Goal: Task Accomplishment & Management: Manage account settings

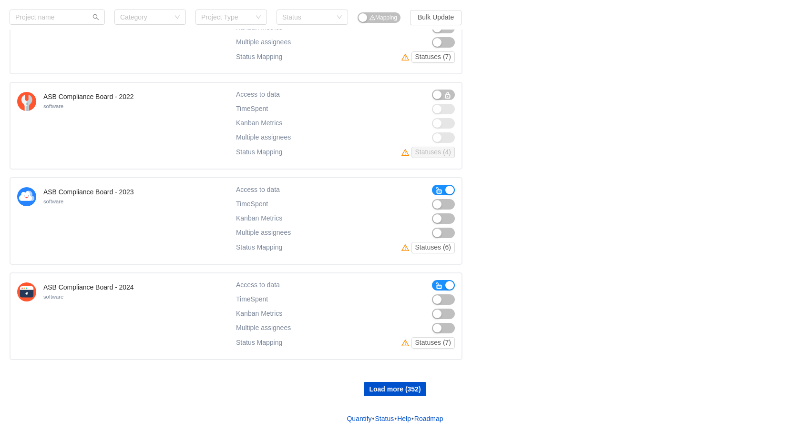
scroll to position [673, 0]
click at [438, 286] on span "button" at bounding box center [439, 286] width 8 height 8
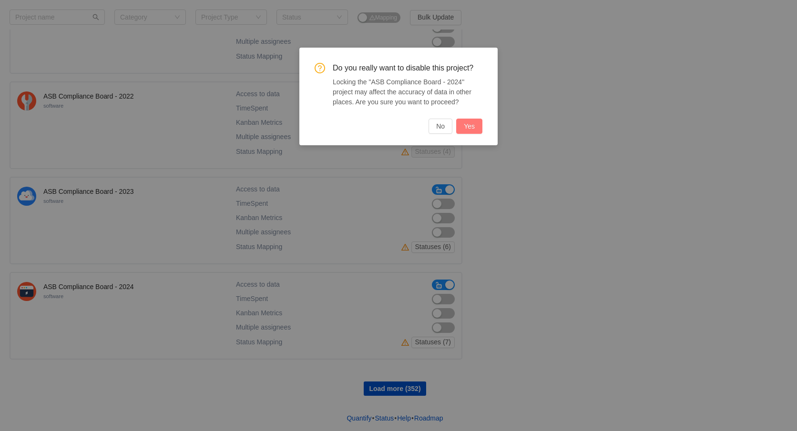
click at [469, 131] on button "Yes" at bounding box center [469, 126] width 26 height 15
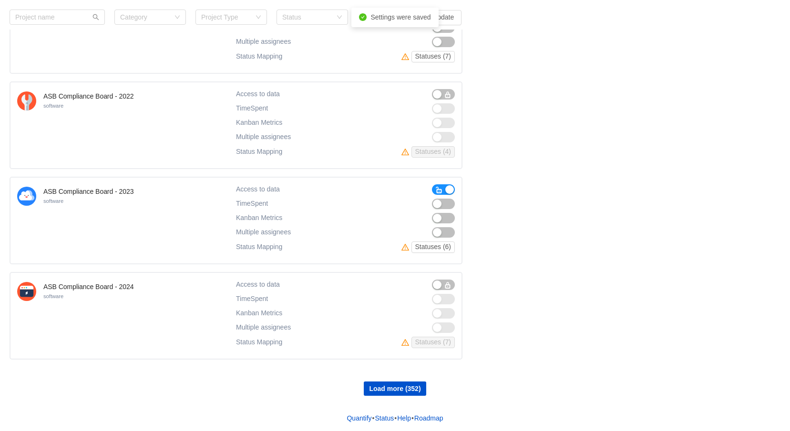
click at [445, 188] on button "button" at bounding box center [443, 189] width 23 height 10
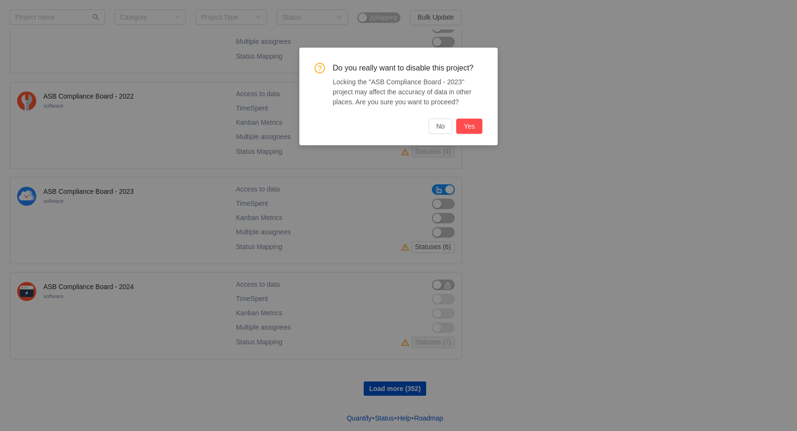
click at [462, 134] on div "Do you really want to disable this project? Locking the "ASB Compliance Board -…" at bounding box center [398, 97] width 198 height 98
click at [472, 131] on button "Yes" at bounding box center [469, 126] width 26 height 15
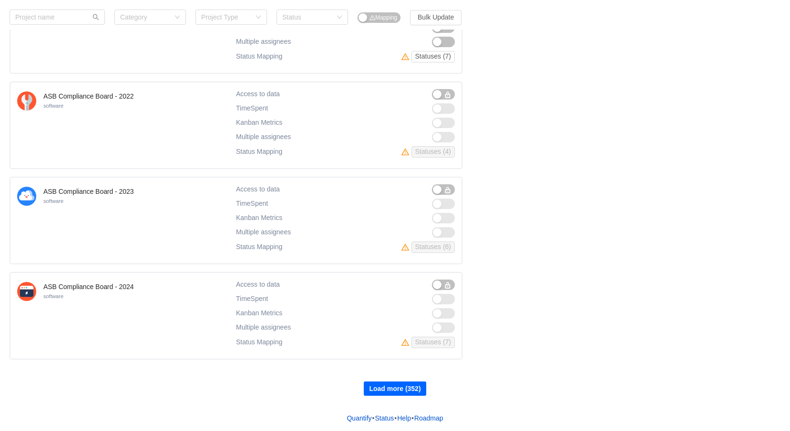
click at [390, 394] on button "Load more (352)" at bounding box center [395, 389] width 62 height 14
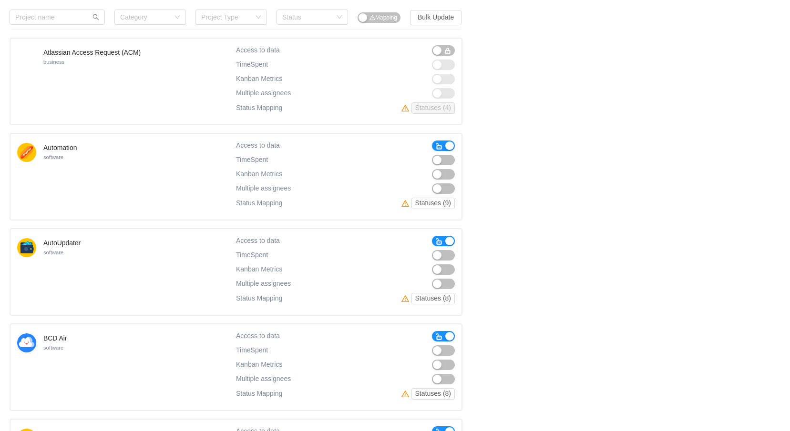
scroll to position [1150, 0]
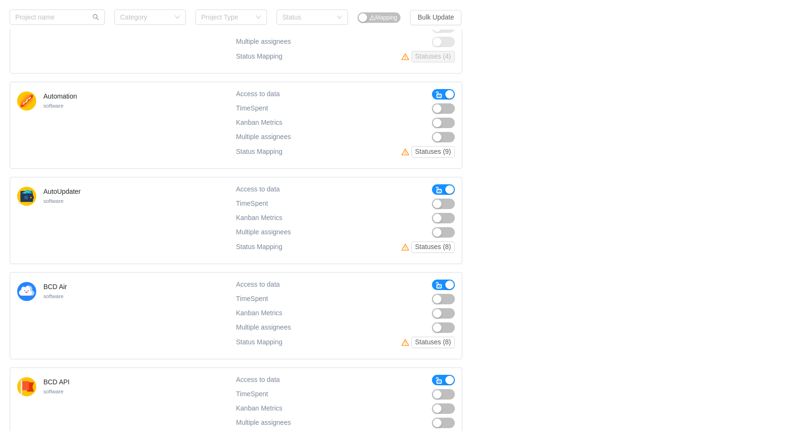
click at [434, 189] on button "button" at bounding box center [443, 189] width 23 height 10
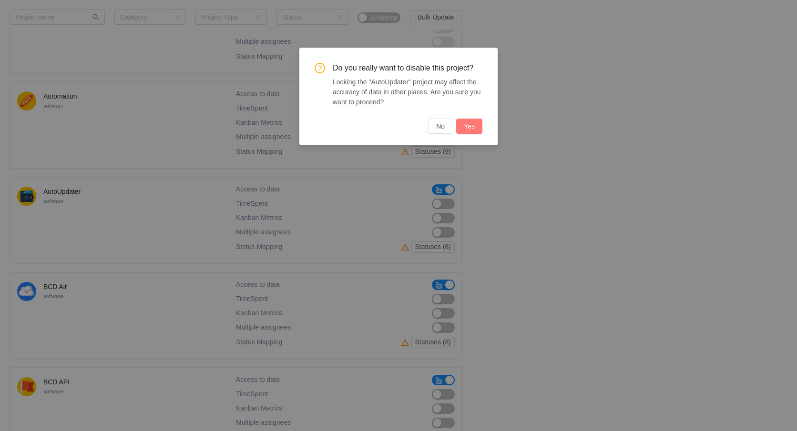
click at [464, 130] on button "Yes" at bounding box center [469, 126] width 26 height 15
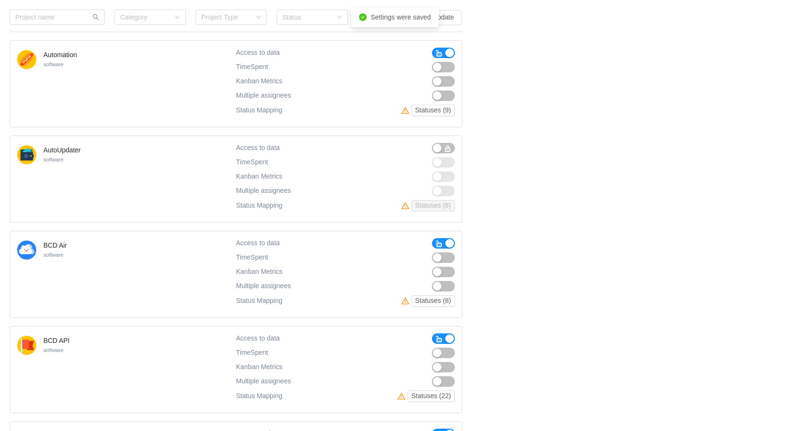
scroll to position [1245, 0]
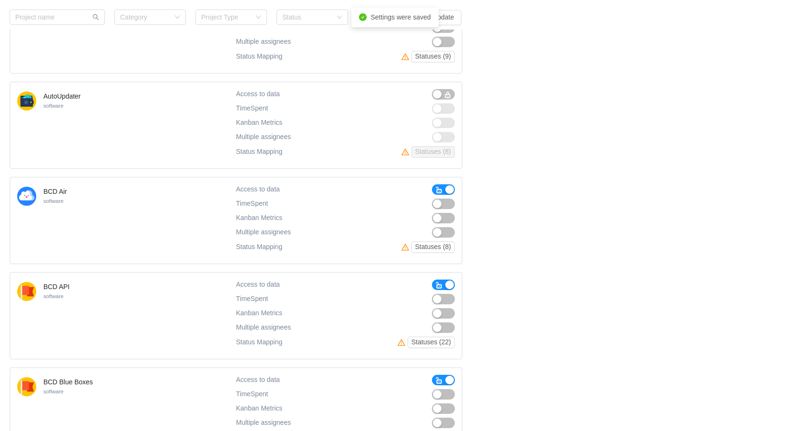
click at [437, 287] on span "button" at bounding box center [439, 286] width 8 height 8
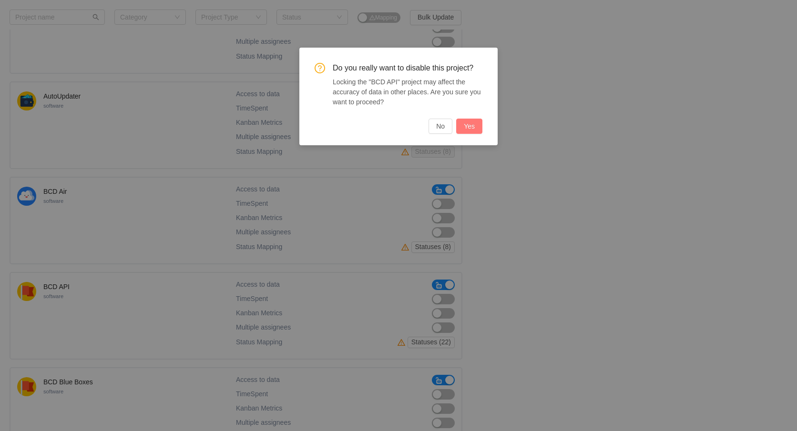
click at [473, 129] on button "Yes" at bounding box center [469, 126] width 26 height 15
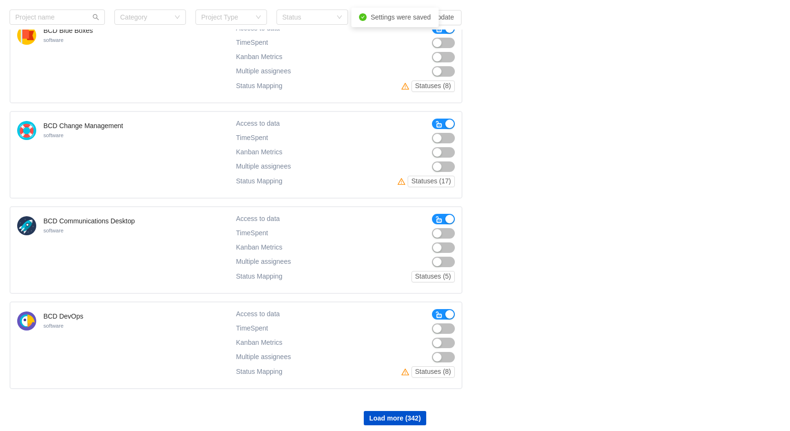
scroll to position [1626, 0]
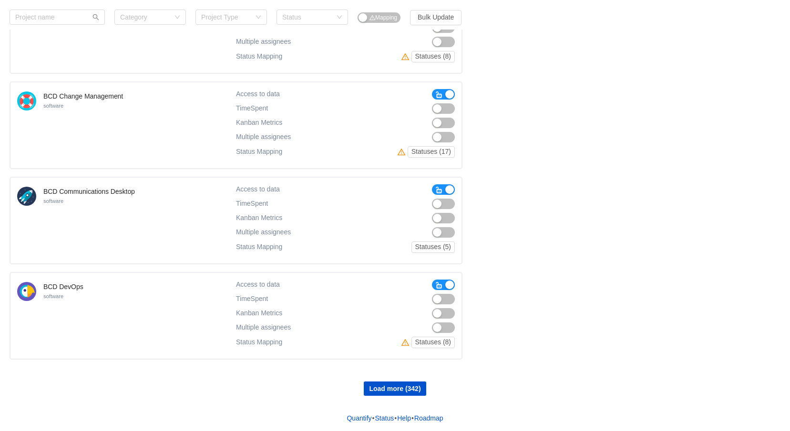
click at [438, 187] on span "button" at bounding box center [439, 190] width 8 height 8
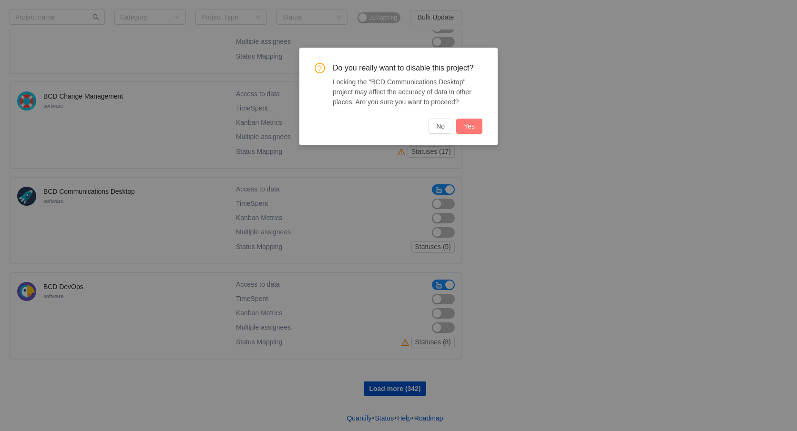
click at [474, 127] on button "Yes" at bounding box center [469, 126] width 26 height 15
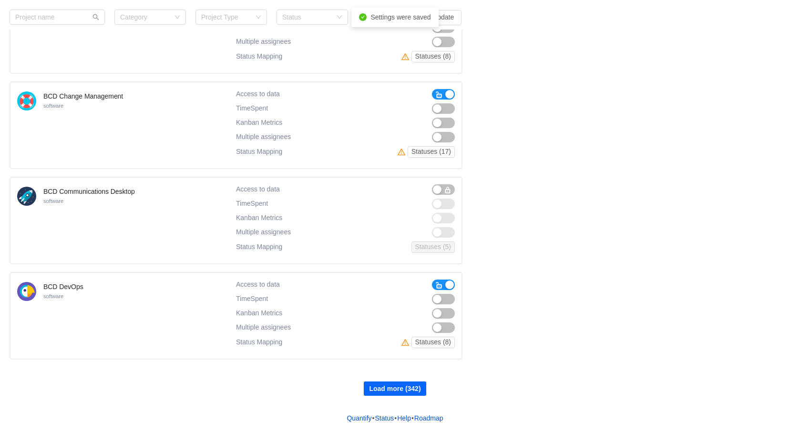
click at [417, 389] on button "Load more (342)" at bounding box center [395, 389] width 62 height 14
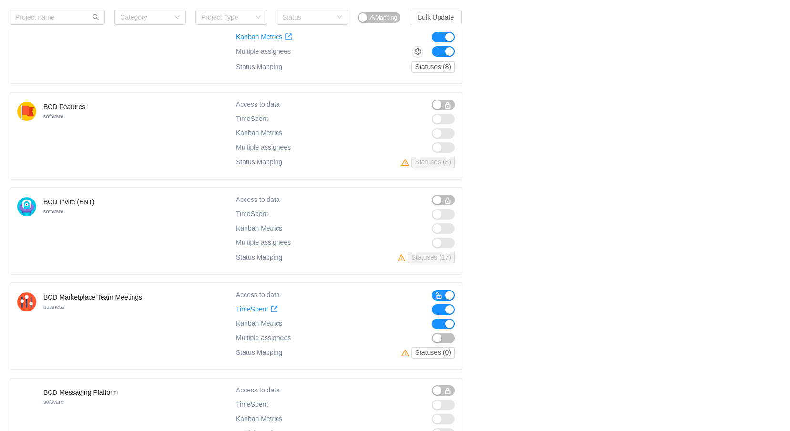
scroll to position [2007, 0]
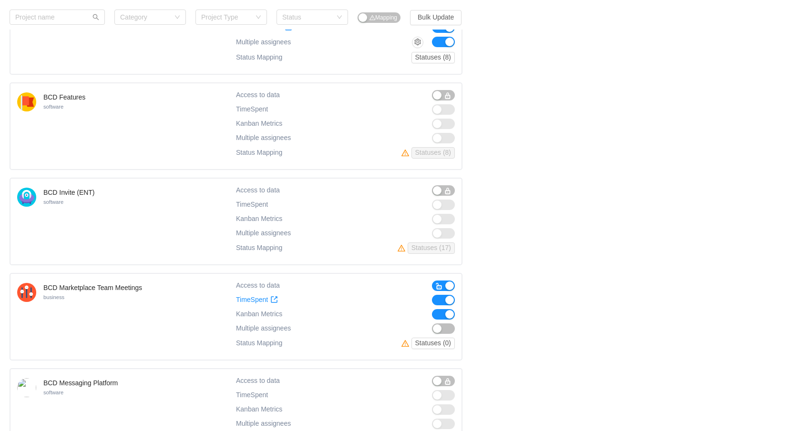
click at [438, 284] on span "button" at bounding box center [439, 287] width 8 height 8
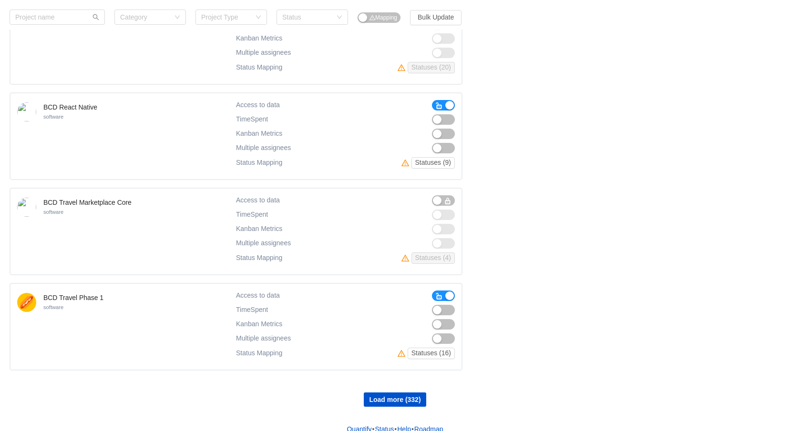
scroll to position [2580, 0]
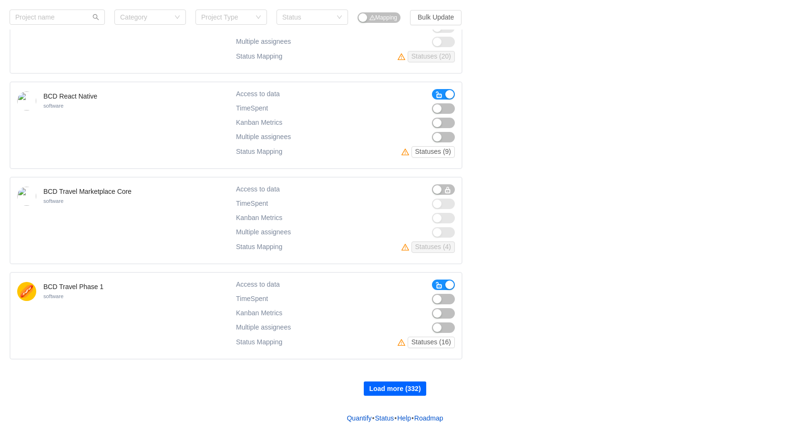
click at [393, 388] on button "Load more (332)" at bounding box center [395, 389] width 62 height 14
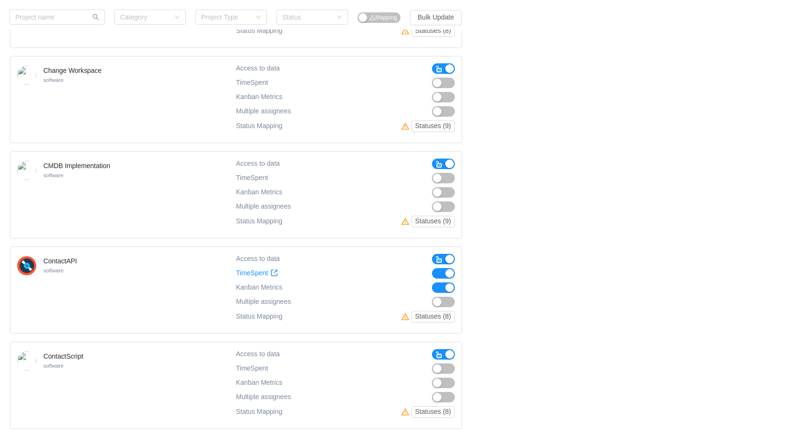
scroll to position [3200, 0]
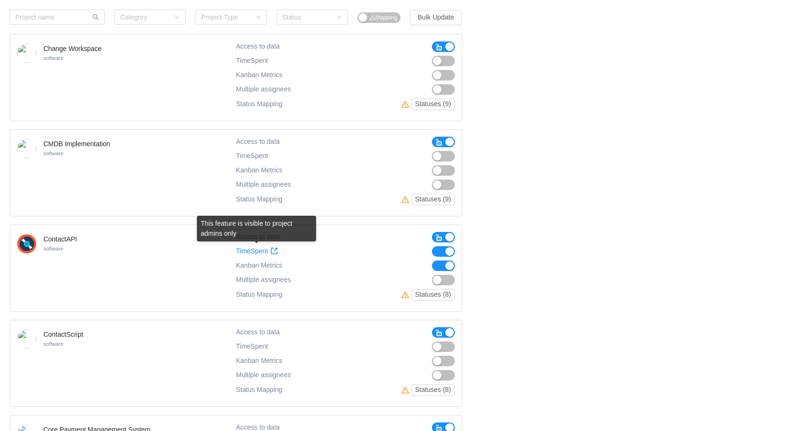
drag, startPoint x: 251, startPoint y: 250, endPoint x: 532, endPoint y: 244, distance: 281.7
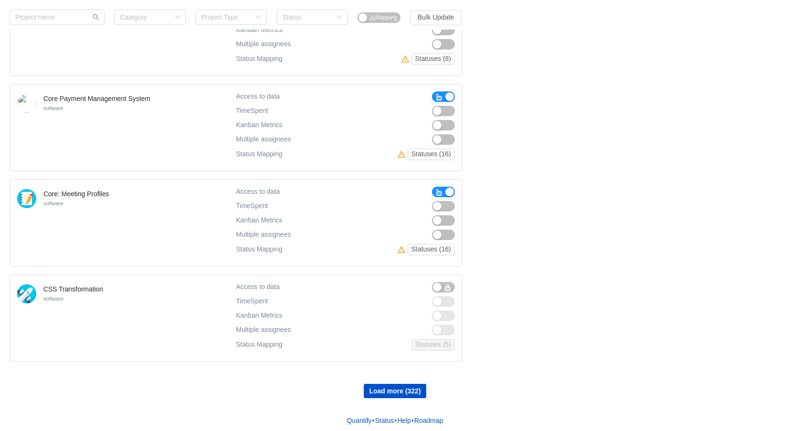
scroll to position [3533, 0]
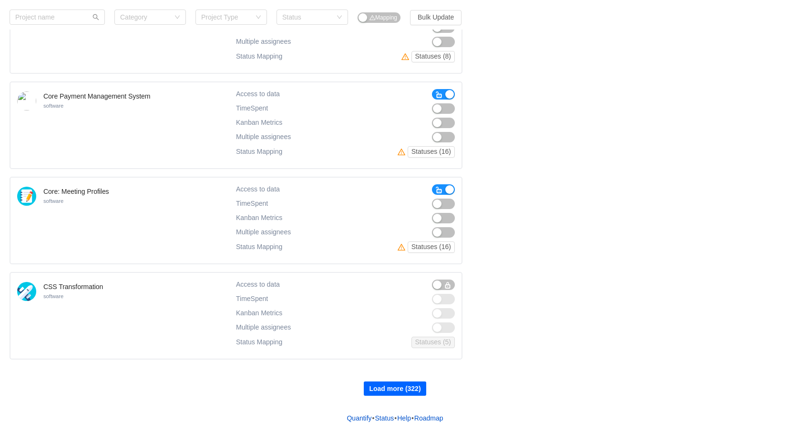
click at [391, 388] on button "Load more (322)" at bounding box center [395, 389] width 62 height 14
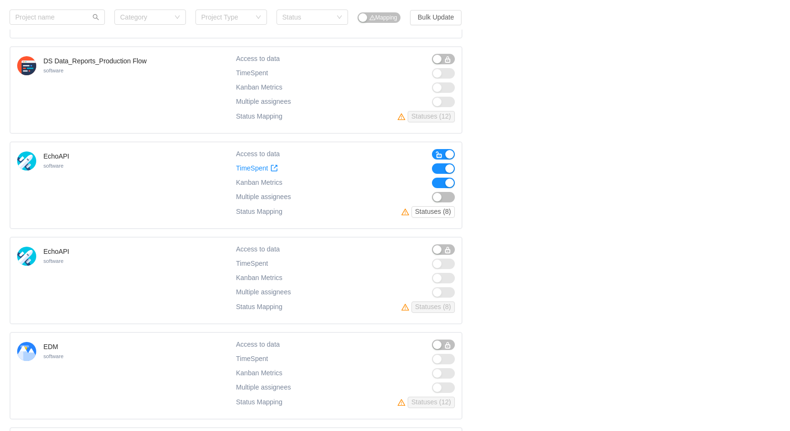
scroll to position [4486, 0]
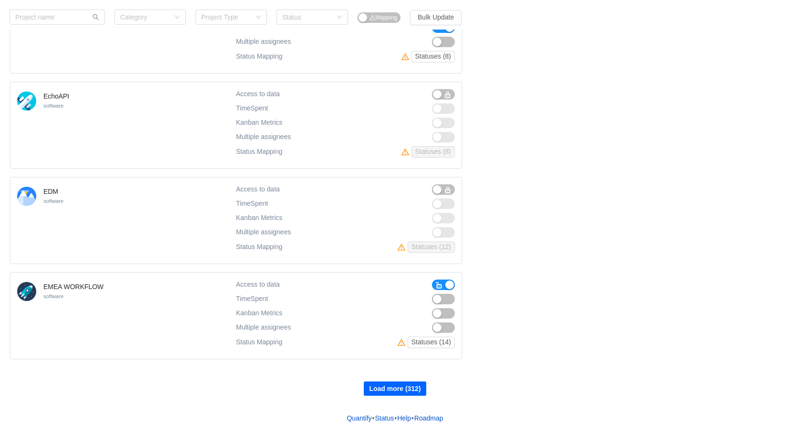
click at [401, 393] on button "Load more (312)" at bounding box center [395, 389] width 62 height 14
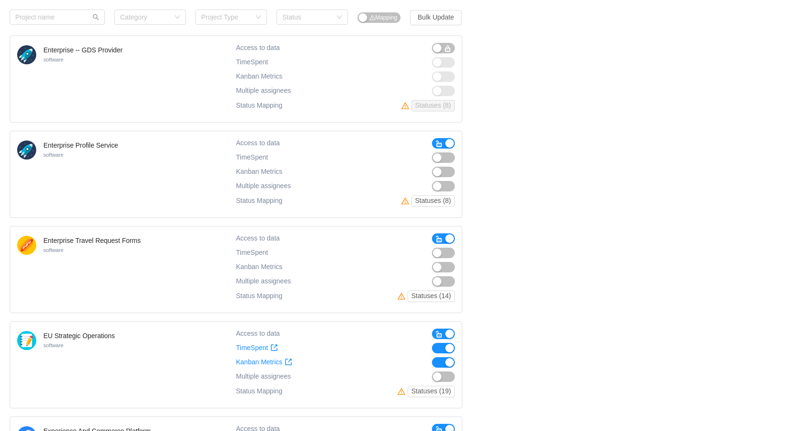
scroll to position [4820, 0]
click at [434, 238] on button "button" at bounding box center [443, 237] width 23 height 10
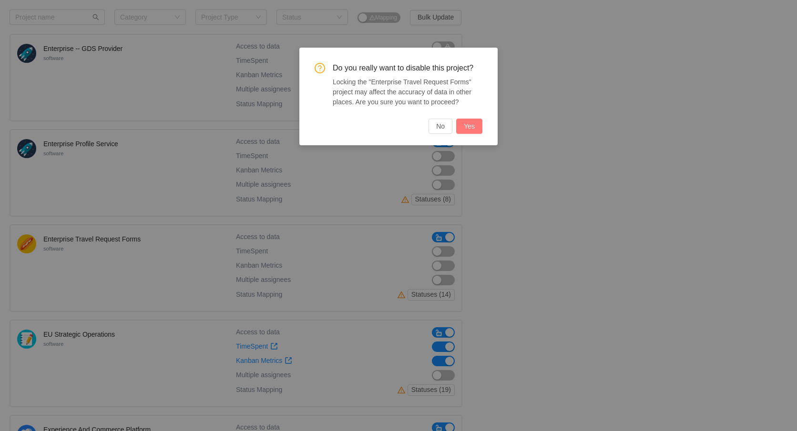
click at [466, 125] on button "Yes" at bounding box center [469, 126] width 26 height 15
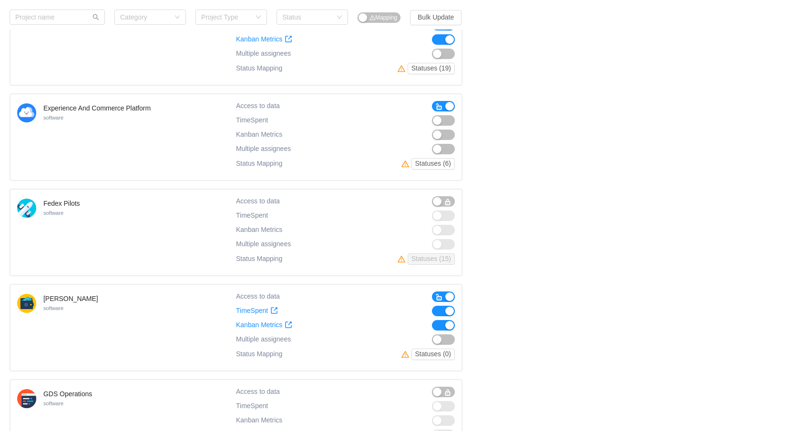
scroll to position [5249, 0]
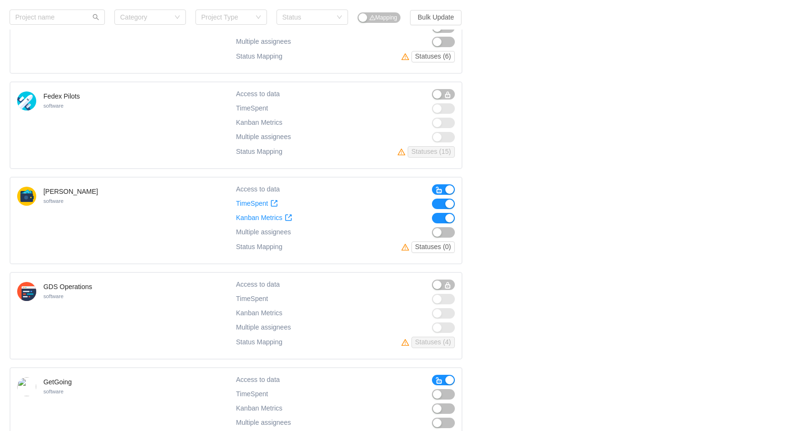
click at [436, 189] on span "button" at bounding box center [439, 190] width 8 height 8
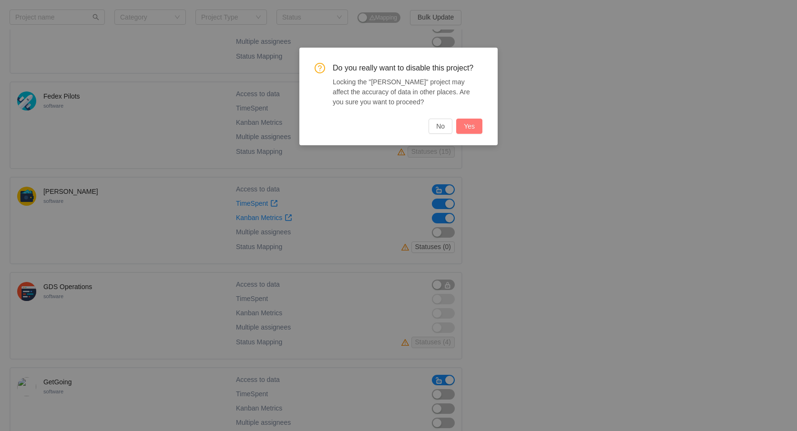
click at [470, 126] on button "Yes" at bounding box center [469, 126] width 26 height 15
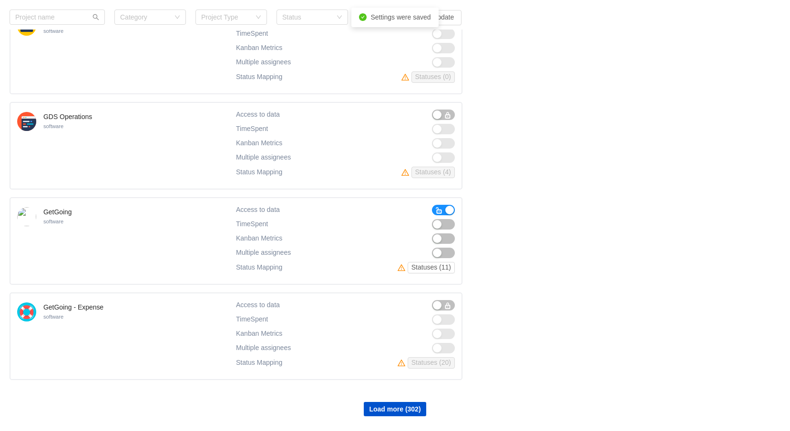
scroll to position [5439, 0]
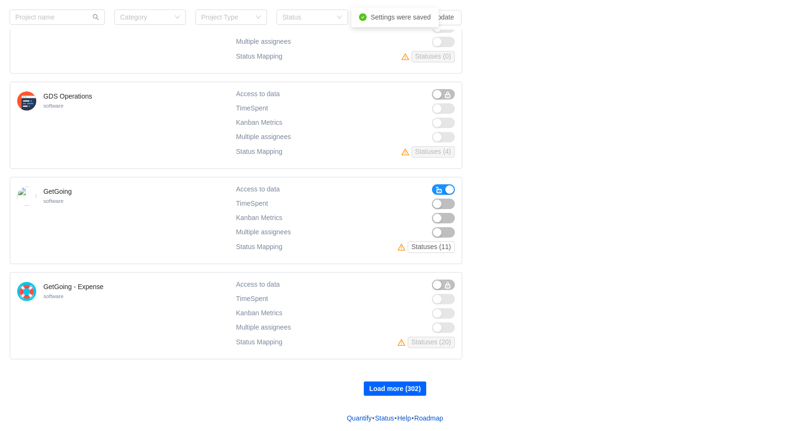
click at [390, 386] on button "Load more (302)" at bounding box center [395, 389] width 62 height 14
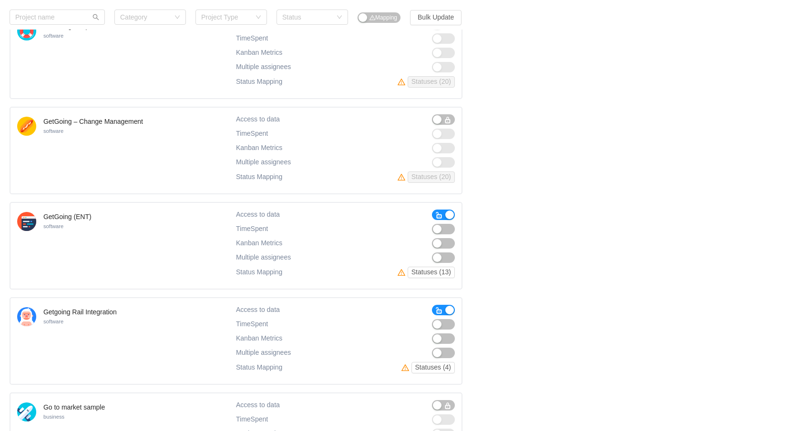
scroll to position [5725, 0]
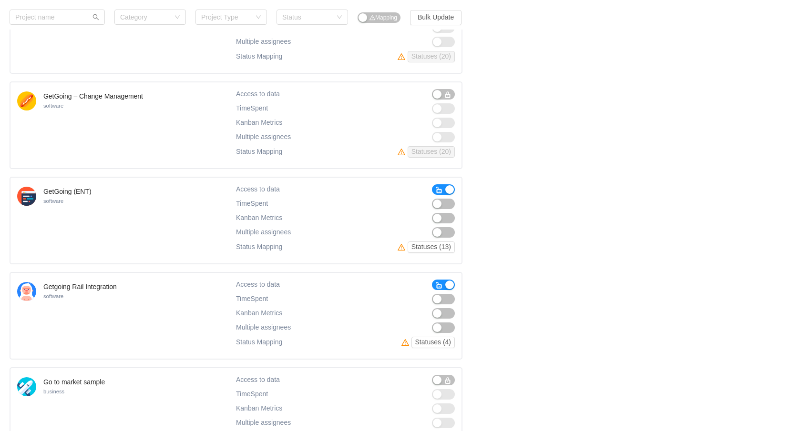
click at [443, 190] on button "button" at bounding box center [443, 189] width 23 height 10
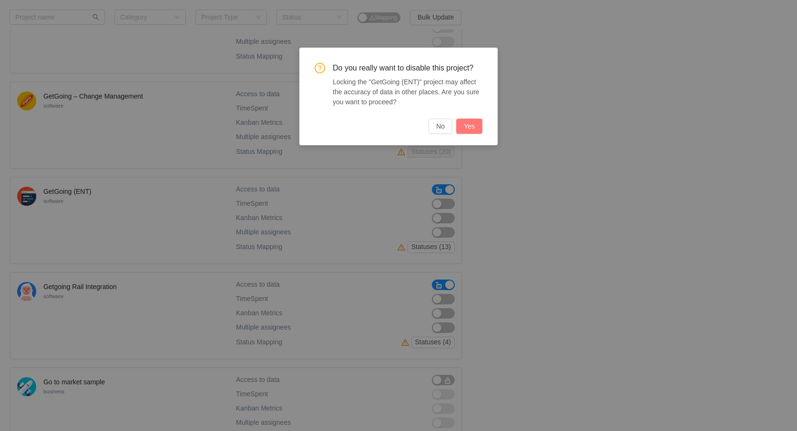
click at [464, 125] on button "Yes" at bounding box center [469, 126] width 26 height 15
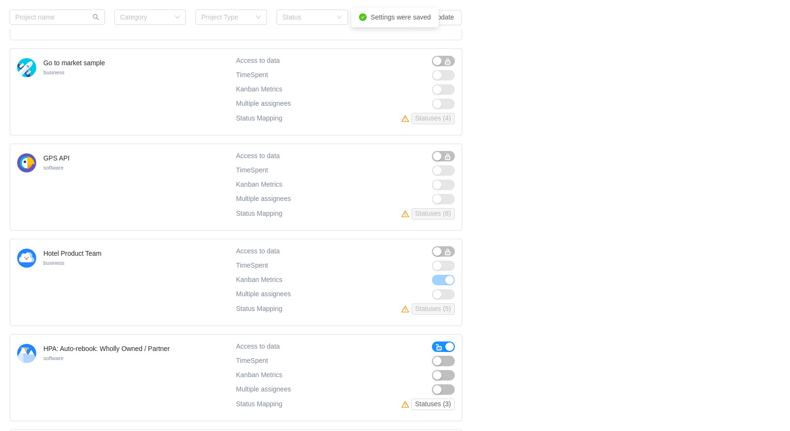
scroll to position [6154, 0]
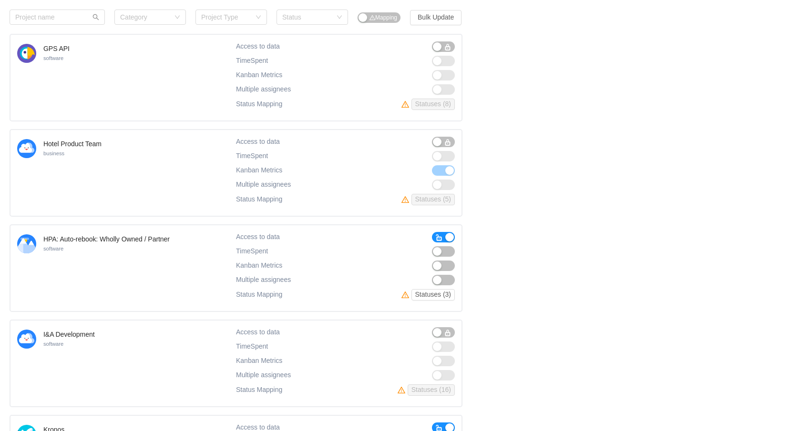
click at [438, 233] on span "button" at bounding box center [439, 238] width 8 height 10
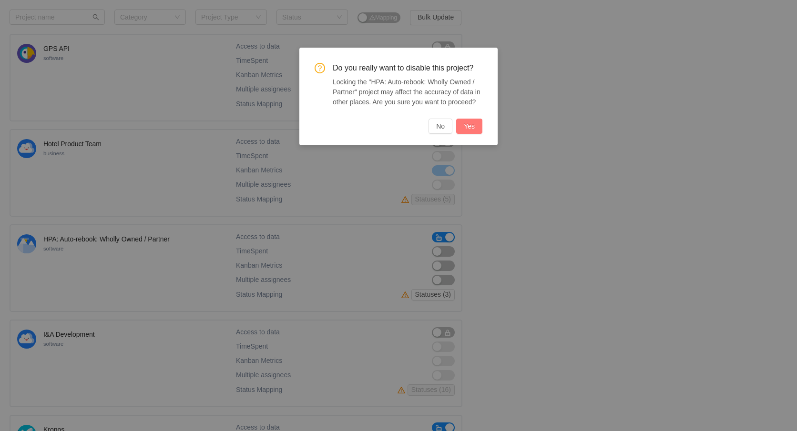
click at [473, 130] on button "Yes" at bounding box center [469, 126] width 26 height 15
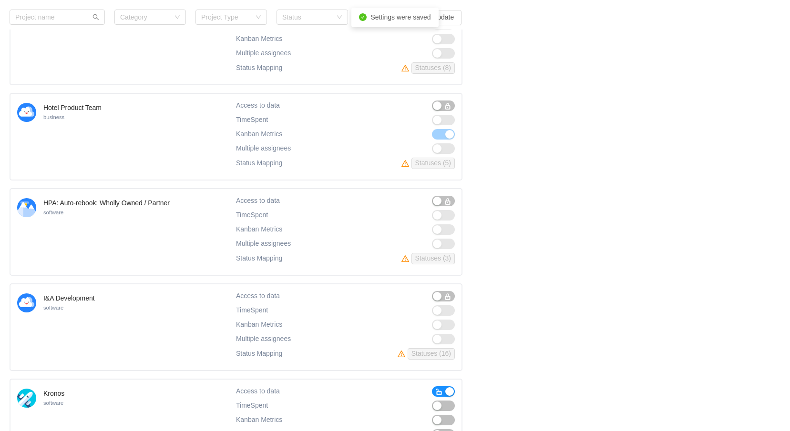
scroll to position [6392, 0]
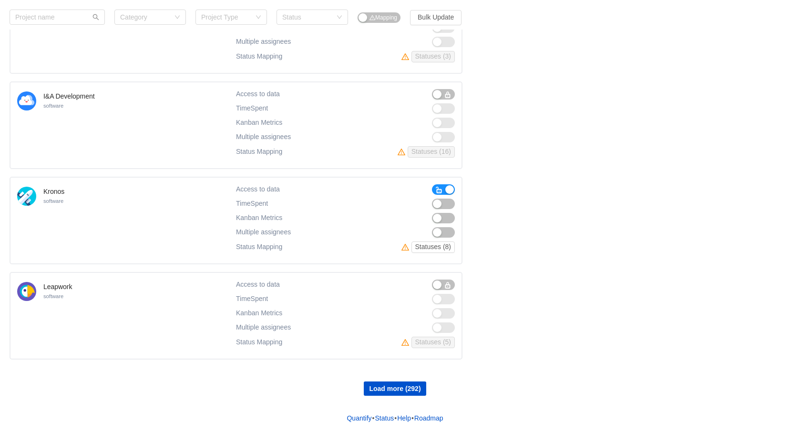
click at [434, 191] on button "button" at bounding box center [443, 189] width 23 height 10
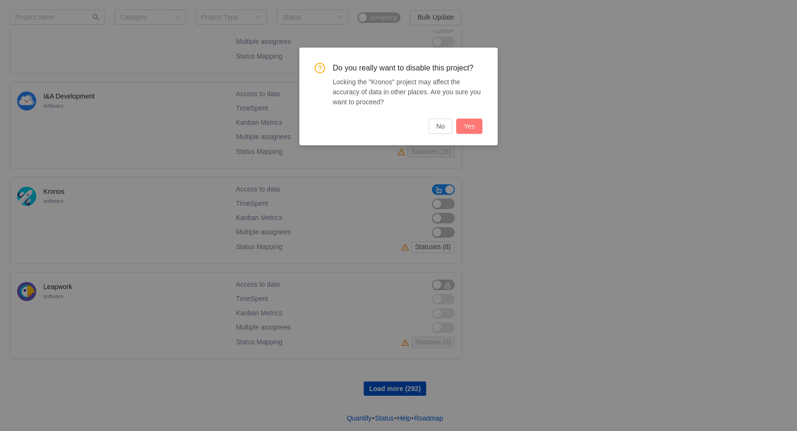
click at [471, 129] on button "Yes" at bounding box center [469, 126] width 26 height 15
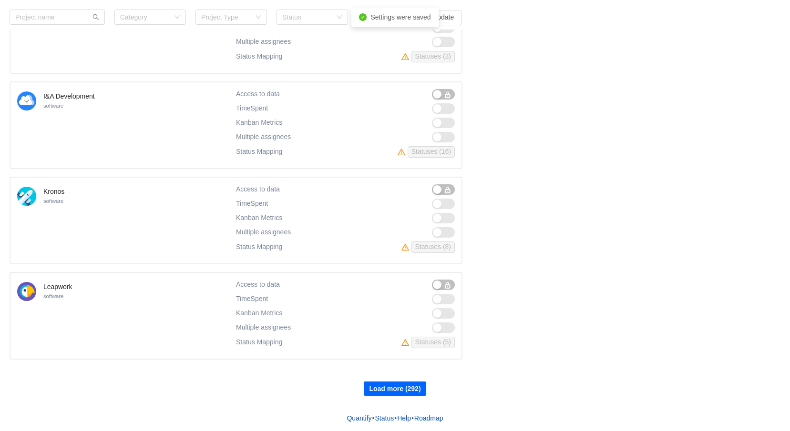
click at [403, 385] on button "Load more (292)" at bounding box center [395, 389] width 62 height 14
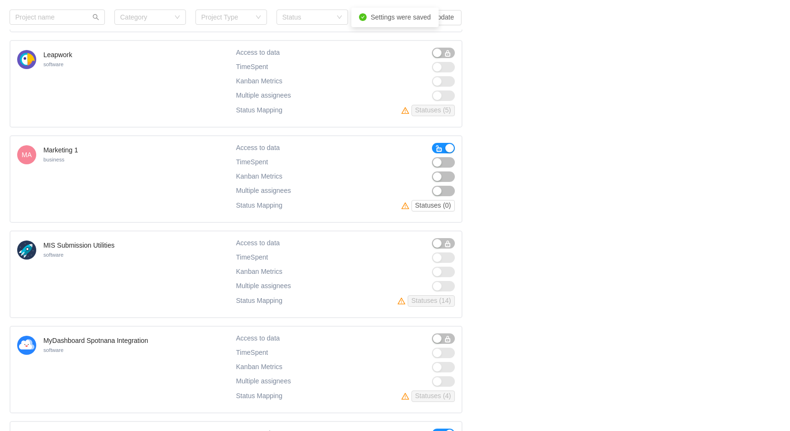
scroll to position [6630, 0]
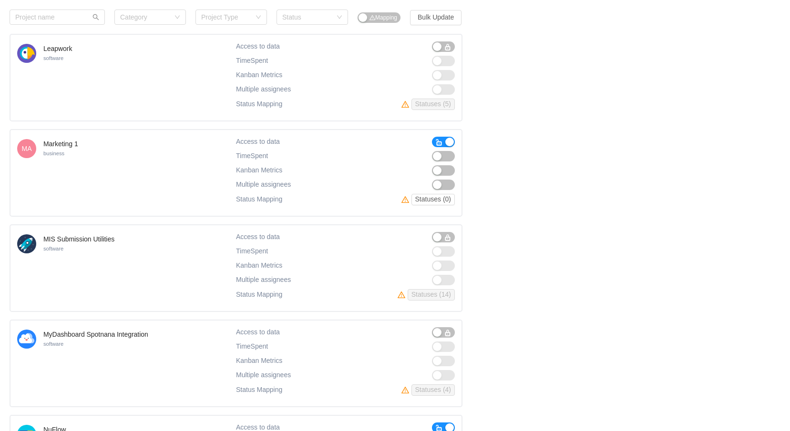
click at [441, 139] on span "button" at bounding box center [439, 143] width 8 height 8
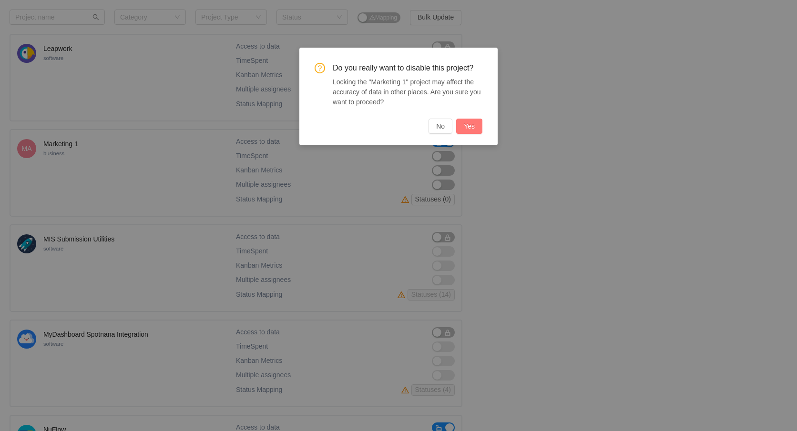
click at [476, 124] on button "Yes" at bounding box center [469, 126] width 26 height 15
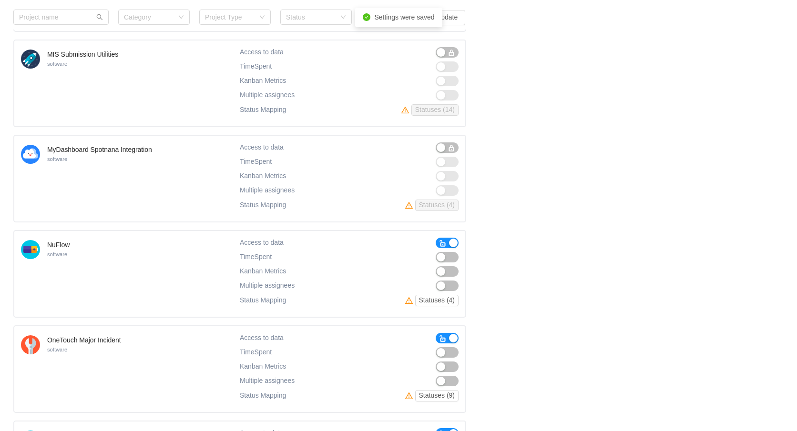
scroll to position [6821, 0]
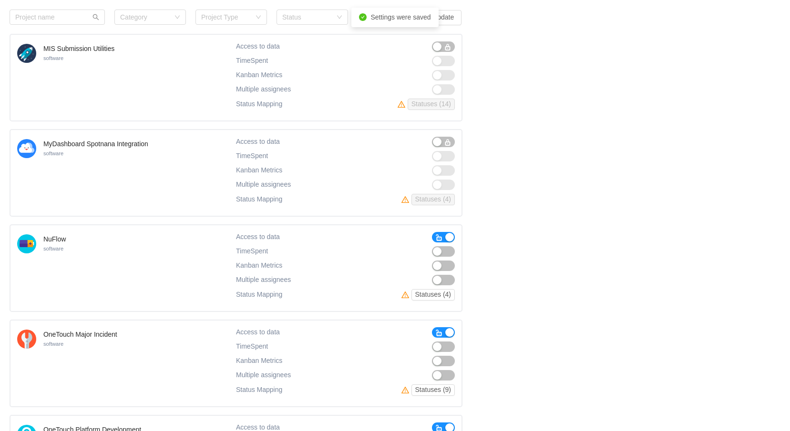
click at [435, 237] on button "button" at bounding box center [443, 237] width 23 height 10
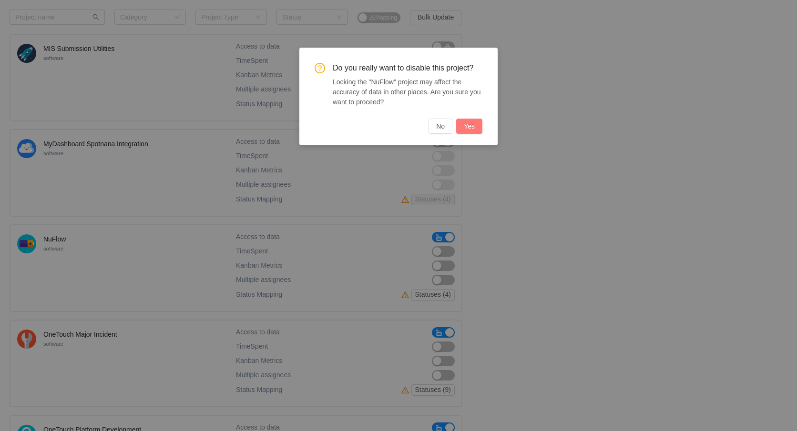
click at [469, 129] on button "Yes" at bounding box center [469, 126] width 26 height 15
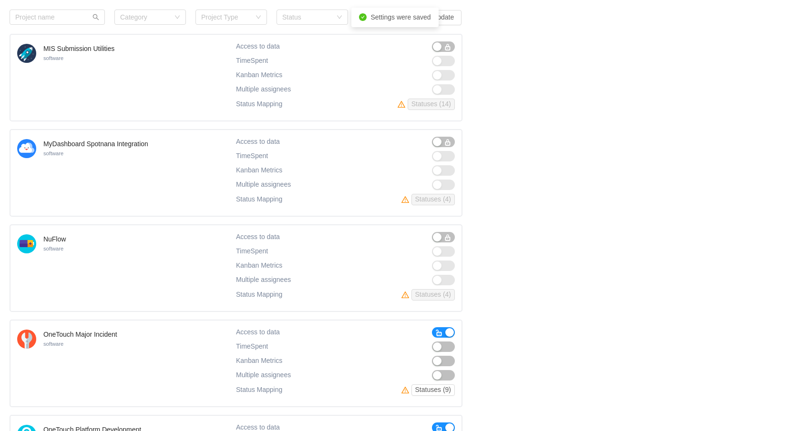
click at [434, 331] on button "button" at bounding box center [443, 332] width 23 height 10
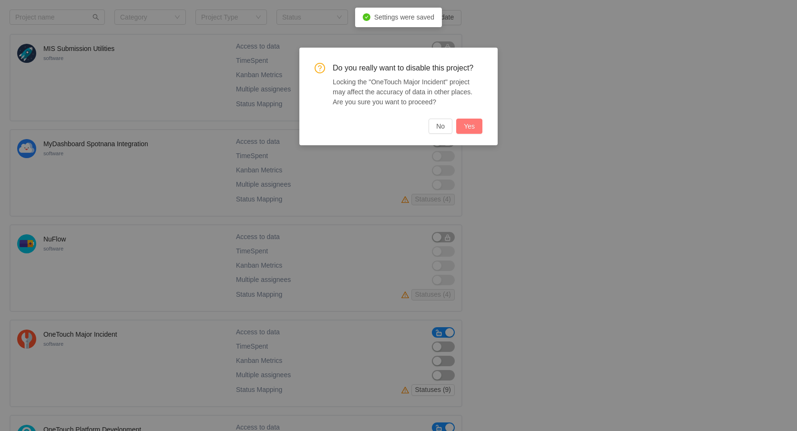
click at [468, 124] on button "Yes" at bounding box center [469, 126] width 26 height 15
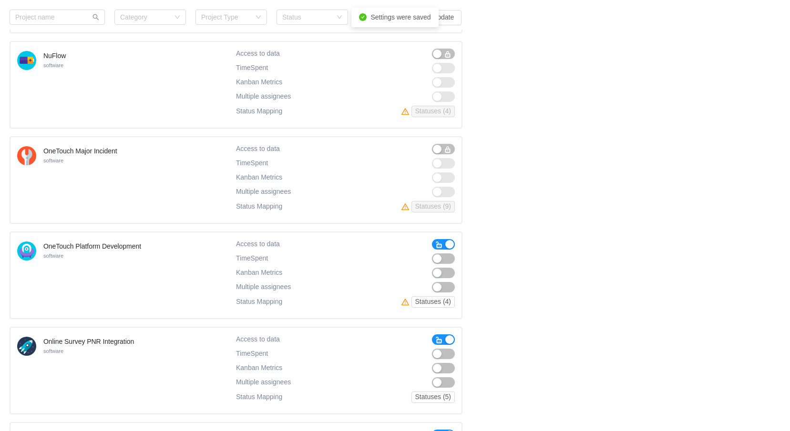
scroll to position [7012, 0]
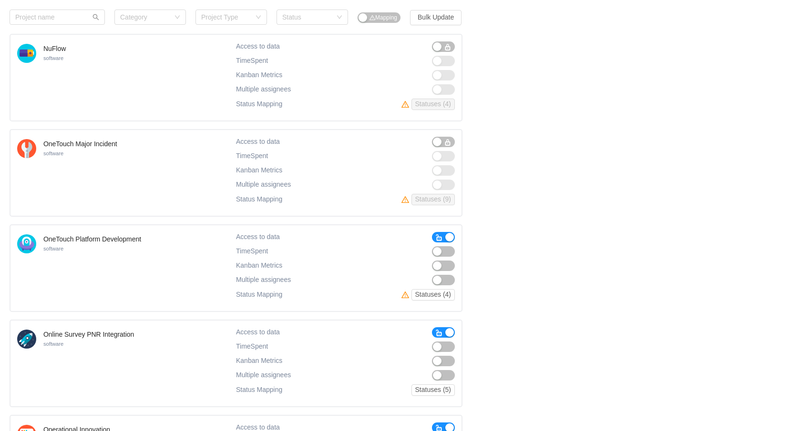
click at [441, 239] on span "button" at bounding box center [439, 238] width 8 height 8
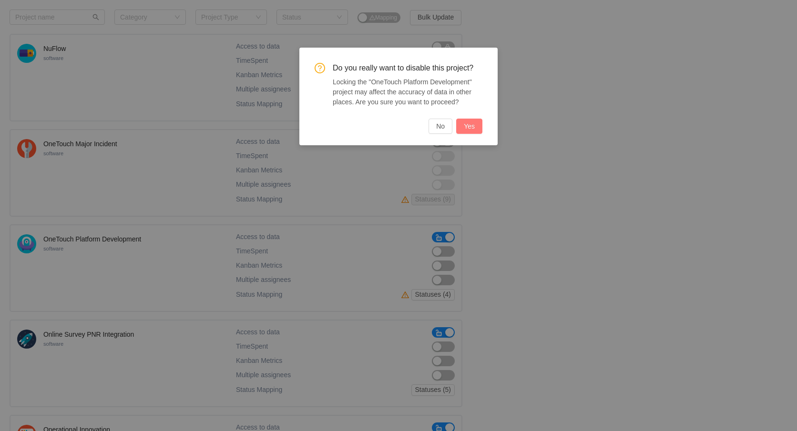
click at [472, 123] on button "Yes" at bounding box center [469, 126] width 26 height 15
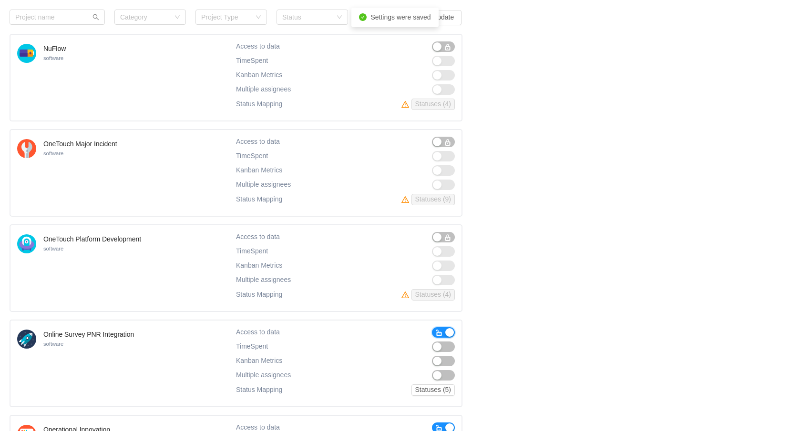
click at [435, 330] on span "button" at bounding box center [439, 333] width 8 height 8
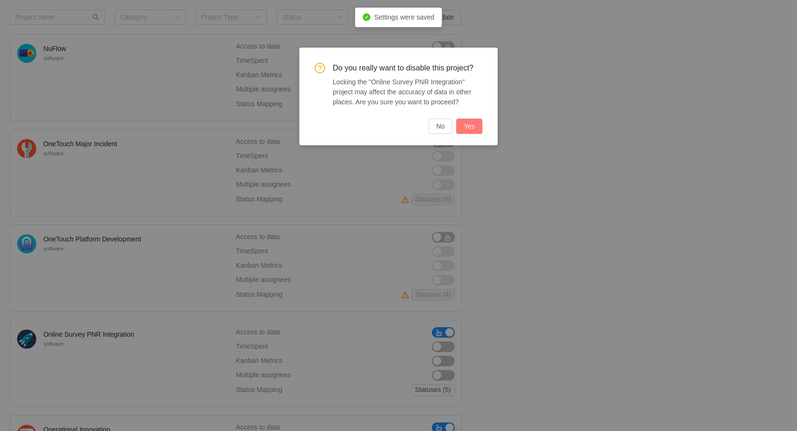
click at [474, 132] on button "Yes" at bounding box center [469, 126] width 26 height 15
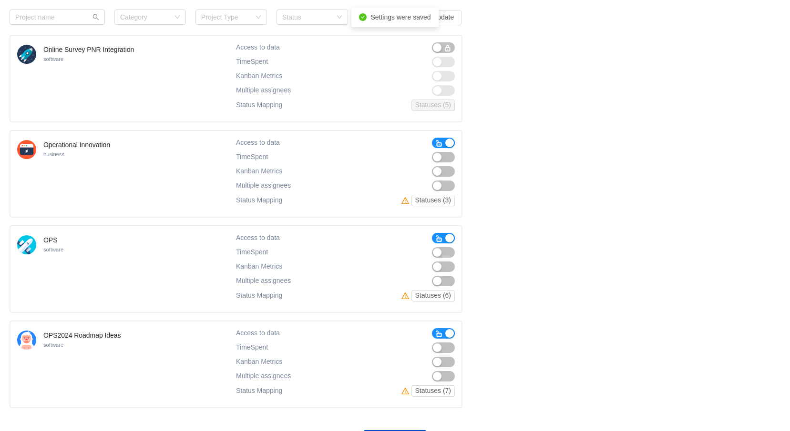
scroll to position [7297, 0]
click at [438, 334] on span "button" at bounding box center [439, 333] width 8 height 8
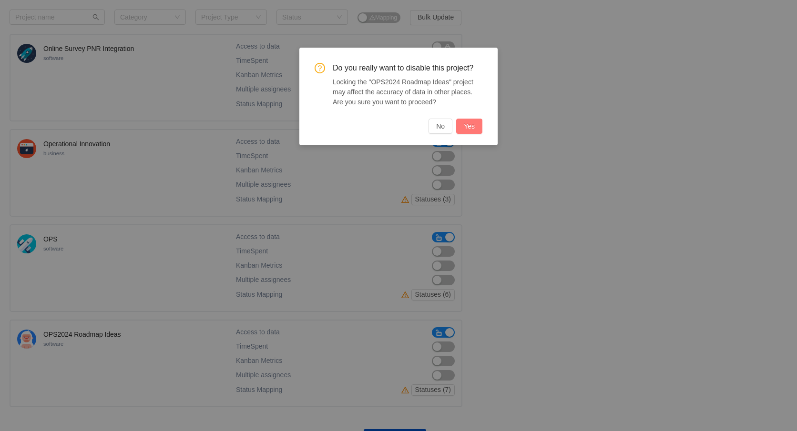
click at [469, 122] on button "Yes" at bounding box center [469, 126] width 26 height 15
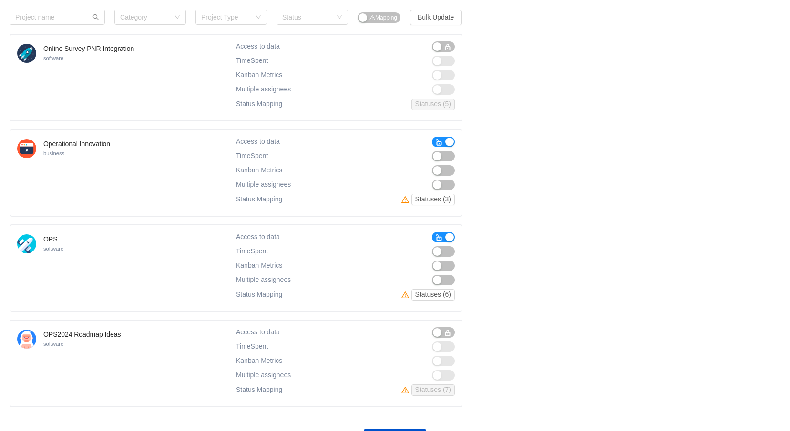
click at [441, 142] on span "button" at bounding box center [439, 143] width 8 height 8
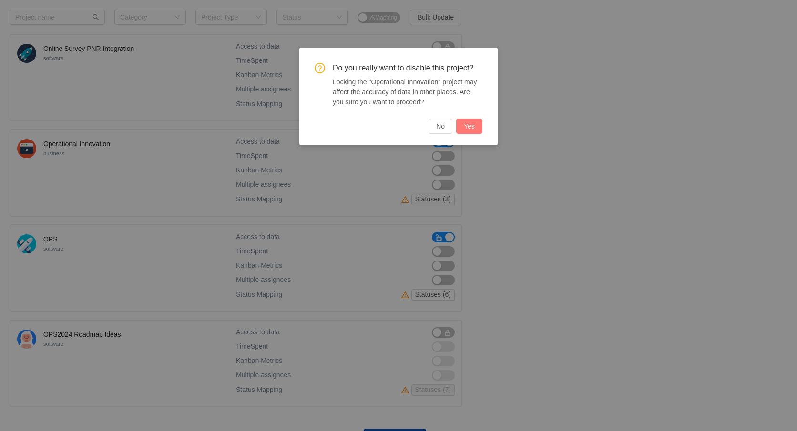
click at [467, 129] on button "Yes" at bounding box center [469, 126] width 26 height 15
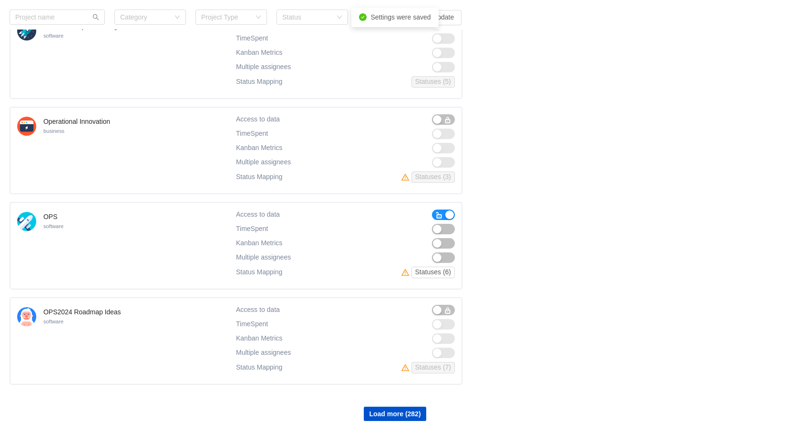
scroll to position [7345, 0]
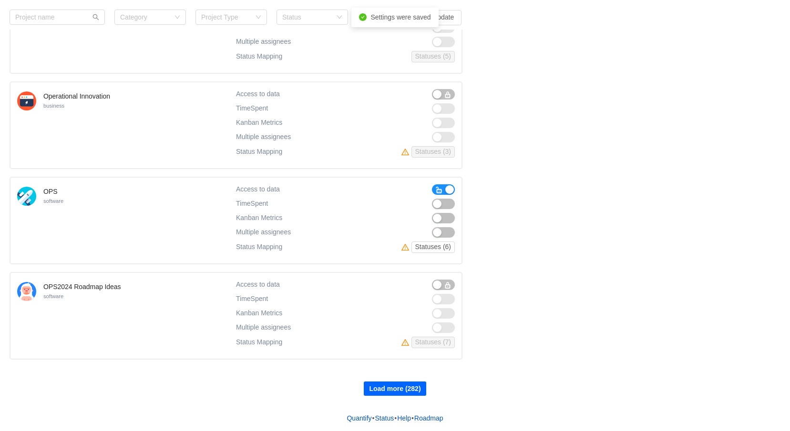
click at [418, 392] on button "Load more (282)" at bounding box center [395, 389] width 62 height 14
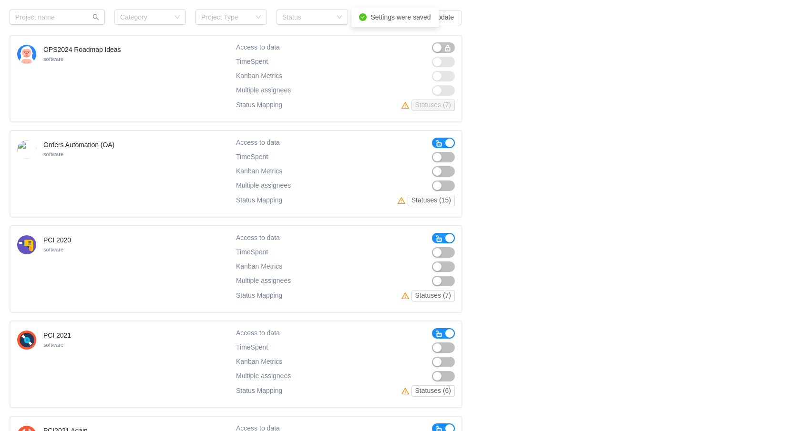
scroll to position [7583, 0]
click at [436, 142] on span "button" at bounding box center [439, 143] width 8 height 8
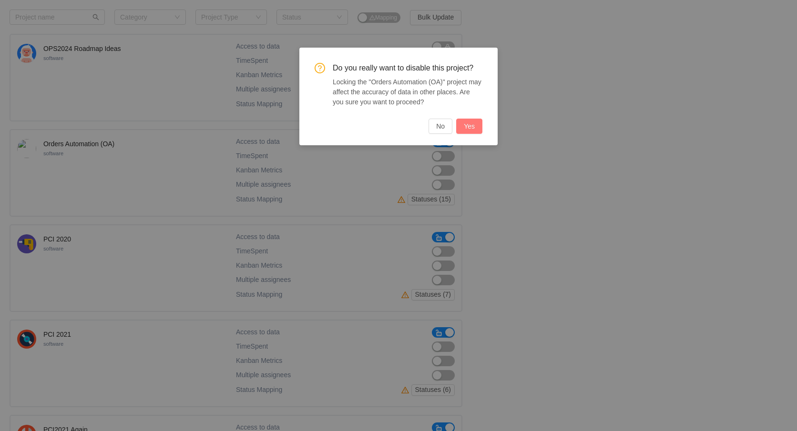
click at [466, 130] on button "Yes" at bounding box center [469, 126] width 26 height 15
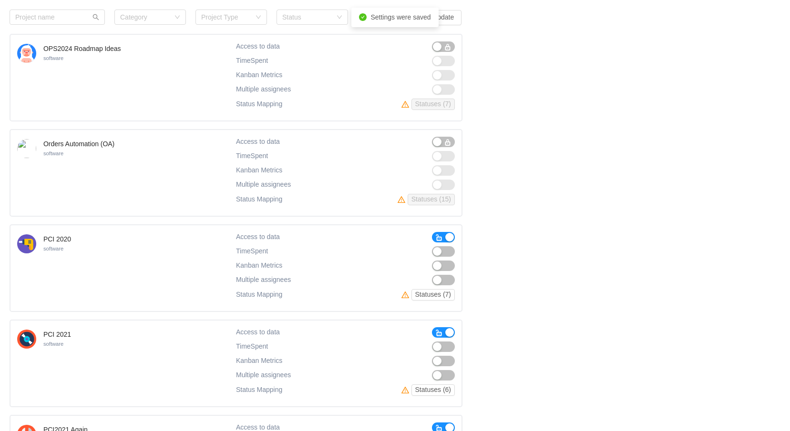
click at [441, 238] on span "button" at bounding box center [439, 238] width 8 height 8
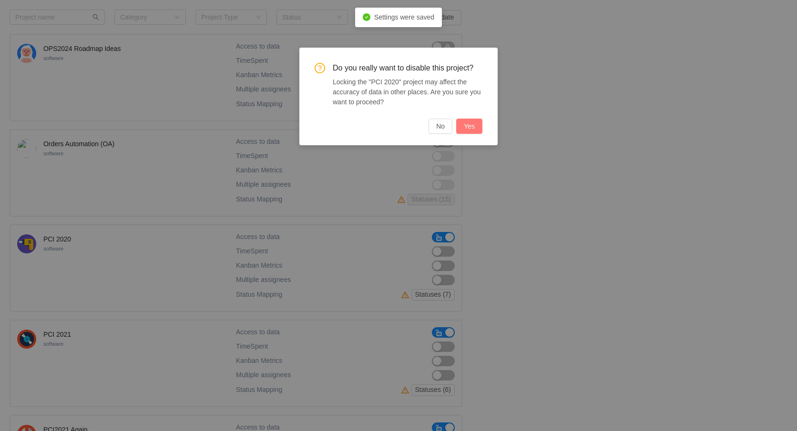
click at [474, 133] on button "Yes" at bounding box center [469, 126] width 26 height 15
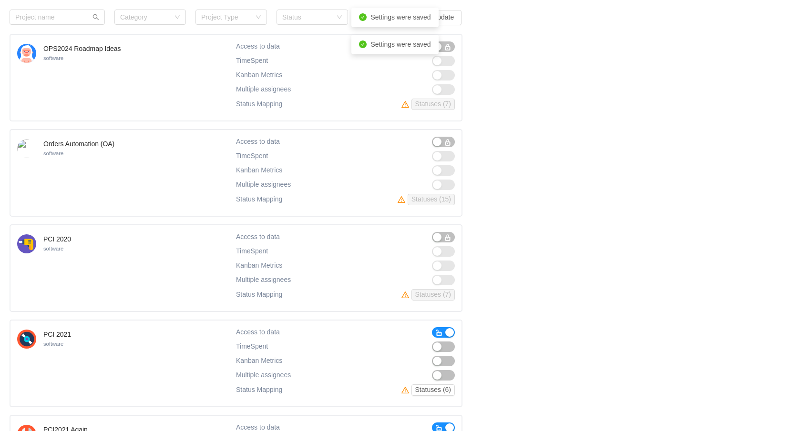
click at [441, 330] on span "button" at bounding box center [439, 333] width 8 height 8
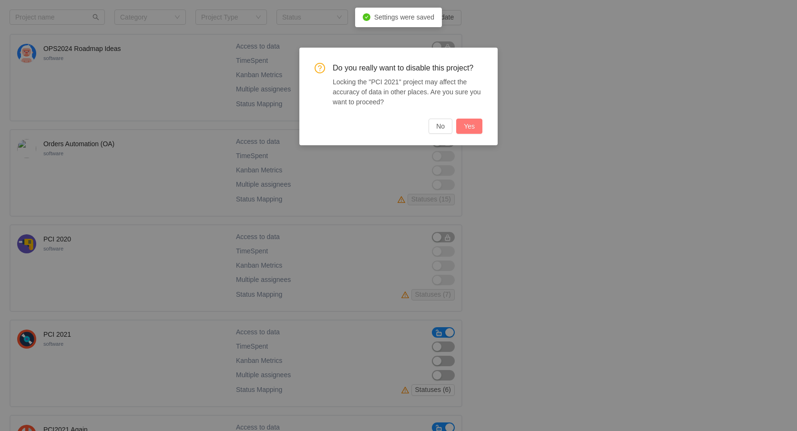
click at [468, 122] on button "Yes" at bounding box center [469, 126] width 26 height 15
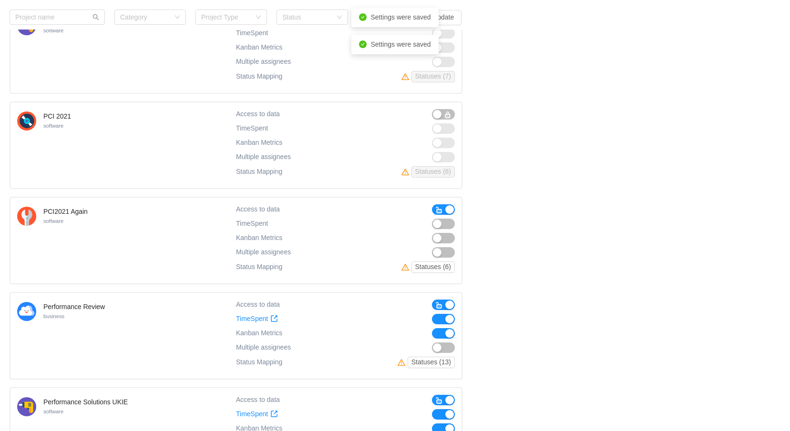
scroll to position [7822, 0]
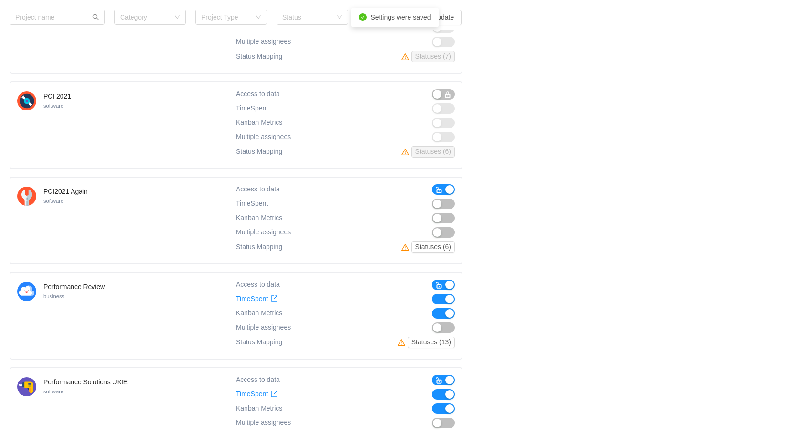
click at [442, 191] on span "button" at bounding box center [439, 190] width 8 height 8
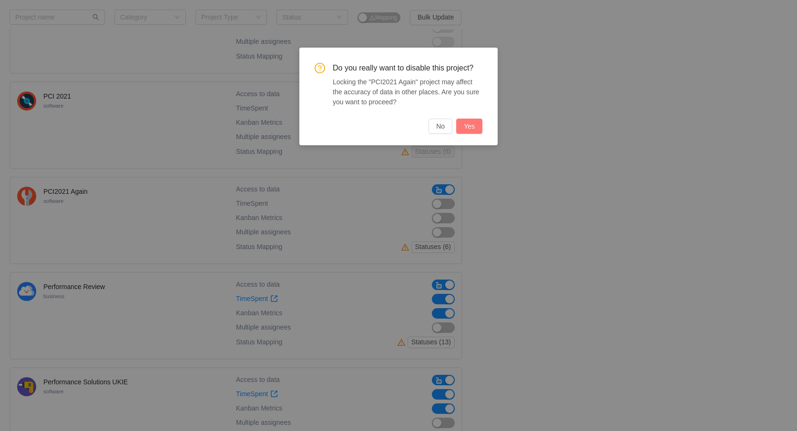
click at [473, 130] on button "Yes" at bounding box center [469, 126] width 26 height 15
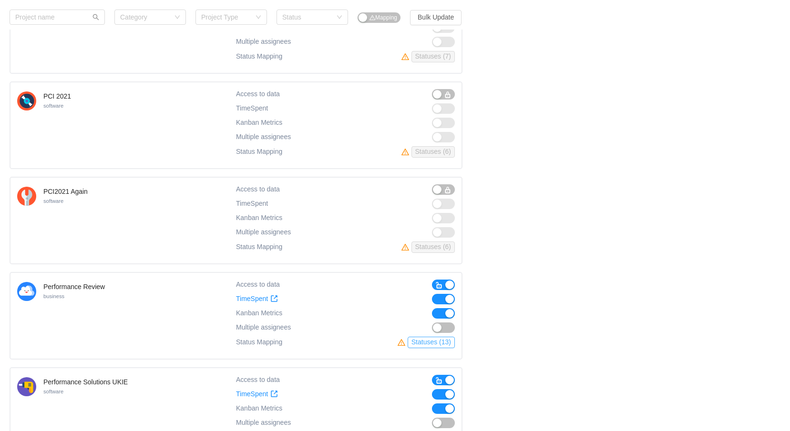
click at [446, 343] on button "Statuses (13)" at bounding box center [430, 342] width 47 height 11
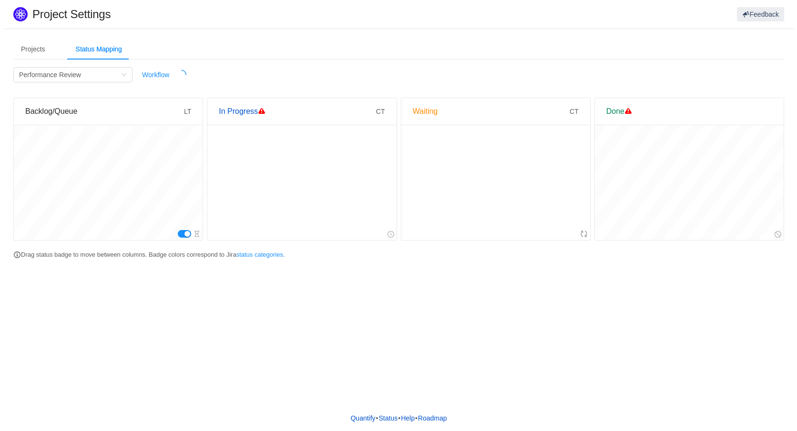
scroll to position [0, 0]
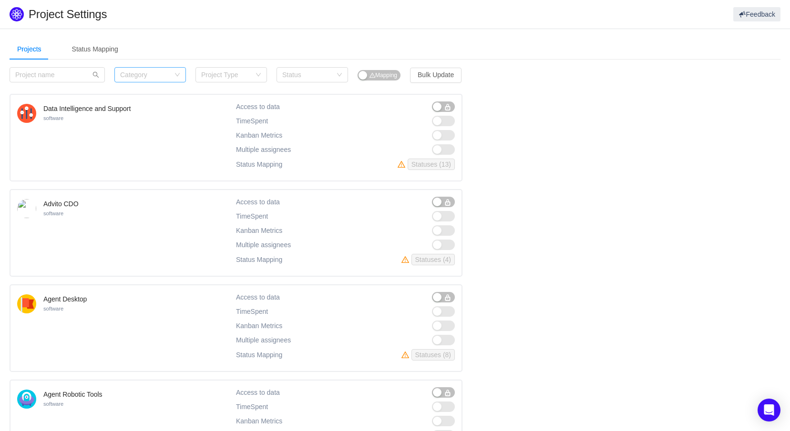
click at [164, 77] on div "Category" at bounding box center [145, 75] width 50 height 10
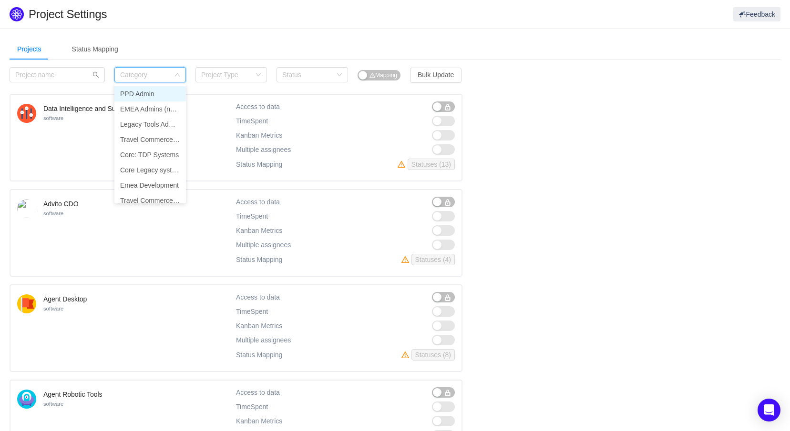
click at [153, 93] on li "PPD Admin" at bounding box center [149, 93] width 71 height 15
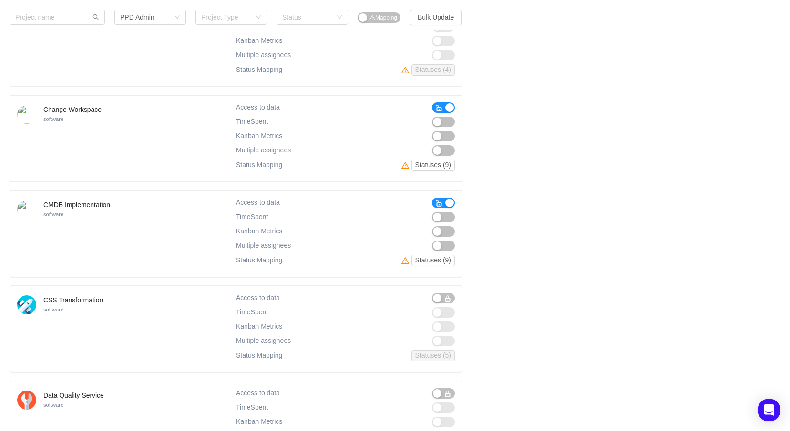
scroll to position [572, 0]
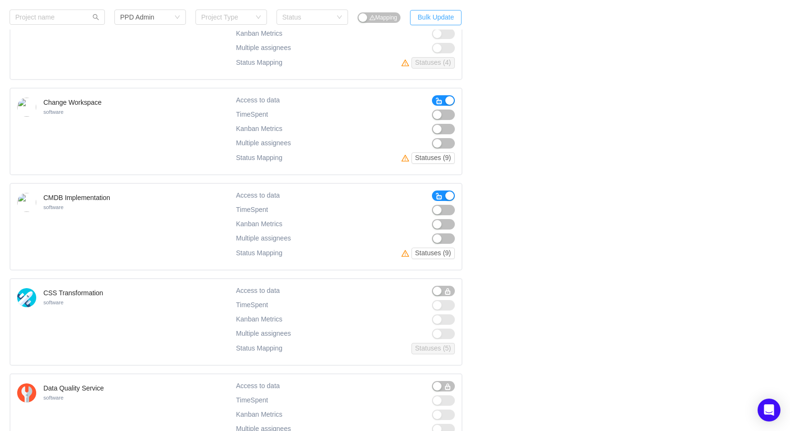
click at [449, 16] on button "Bulk Update" at bounding box center [435, 17] width 51 height 15
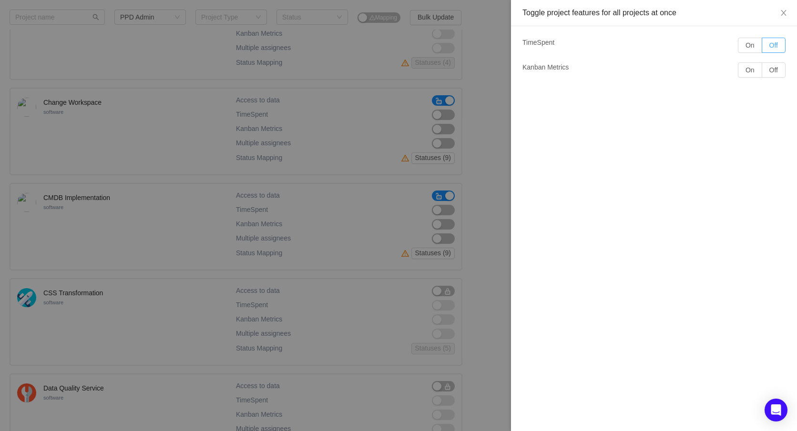
click at [779, 47] on button "Off" at bounding box center [773, 45] width 24 height 15
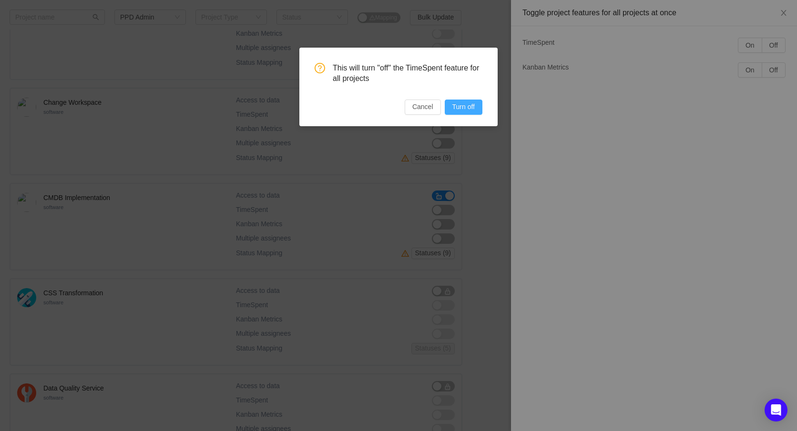
click at [466, 106] on button "Turn off" at bounding box center [464, 107] width 38 height 15
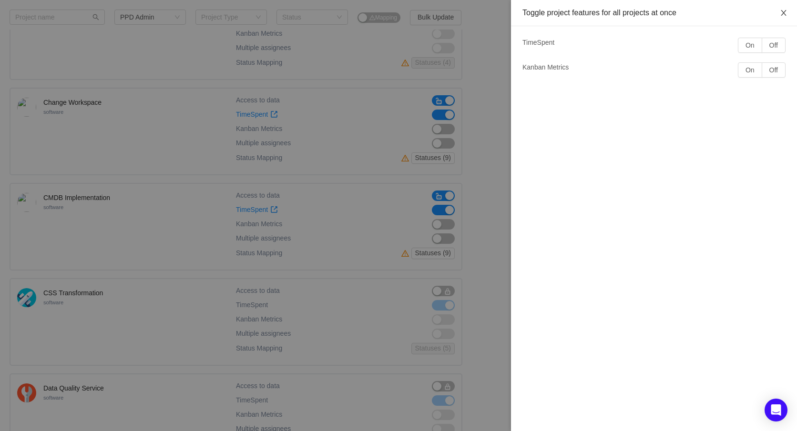
click at [780, 16] on icon "icon: close" at bounding box center [784, 13] width 8 height 8
